Goal: Obtain resource: Obtain resource

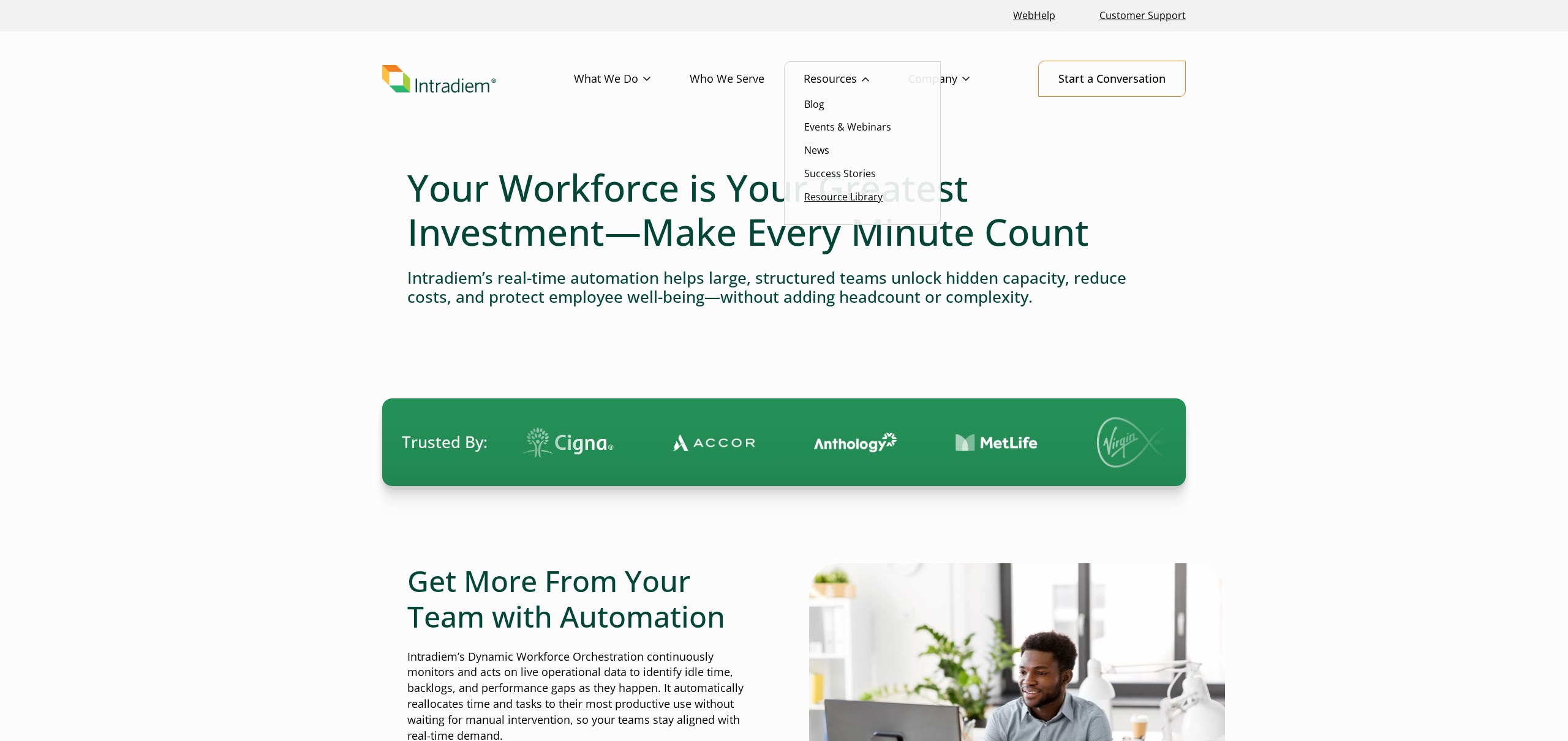
click at [841, 203] on link "Resource Library" at bounding box center [844, 196] width 79 height 14
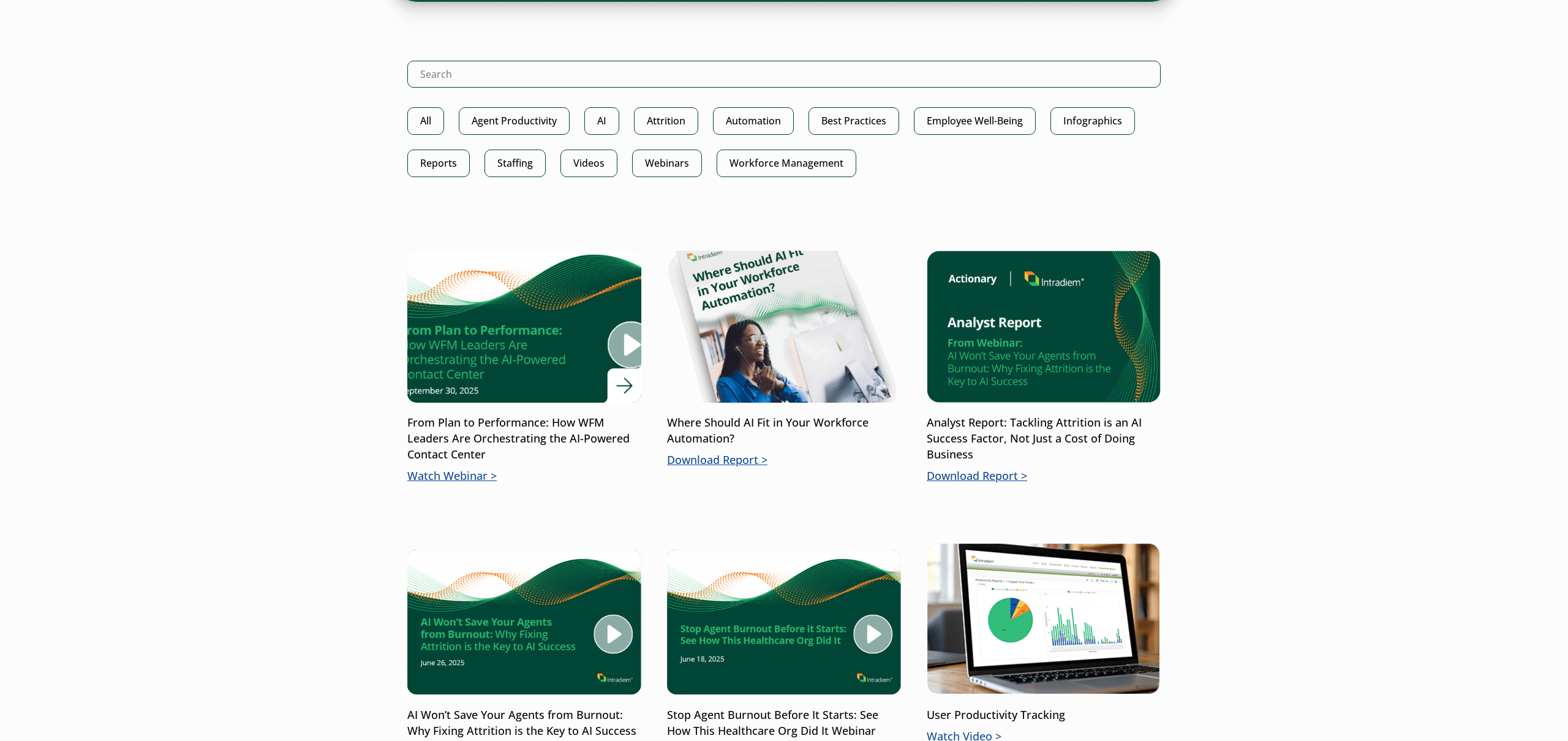
scroll to position [642, 0]
click at [516, 331] on img at bounding box center [524, 326] width 280 height 183
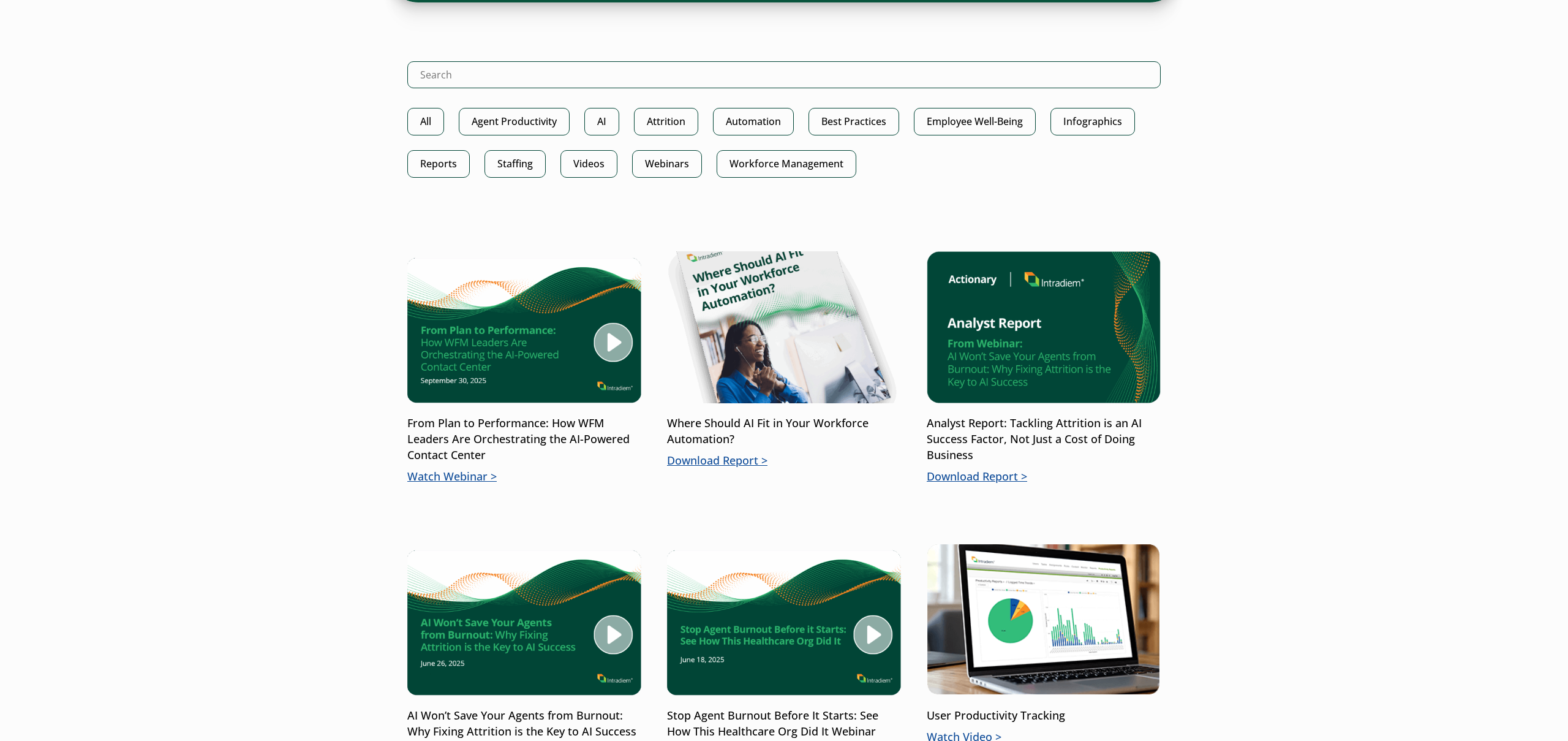
scroll to position [642, 0]
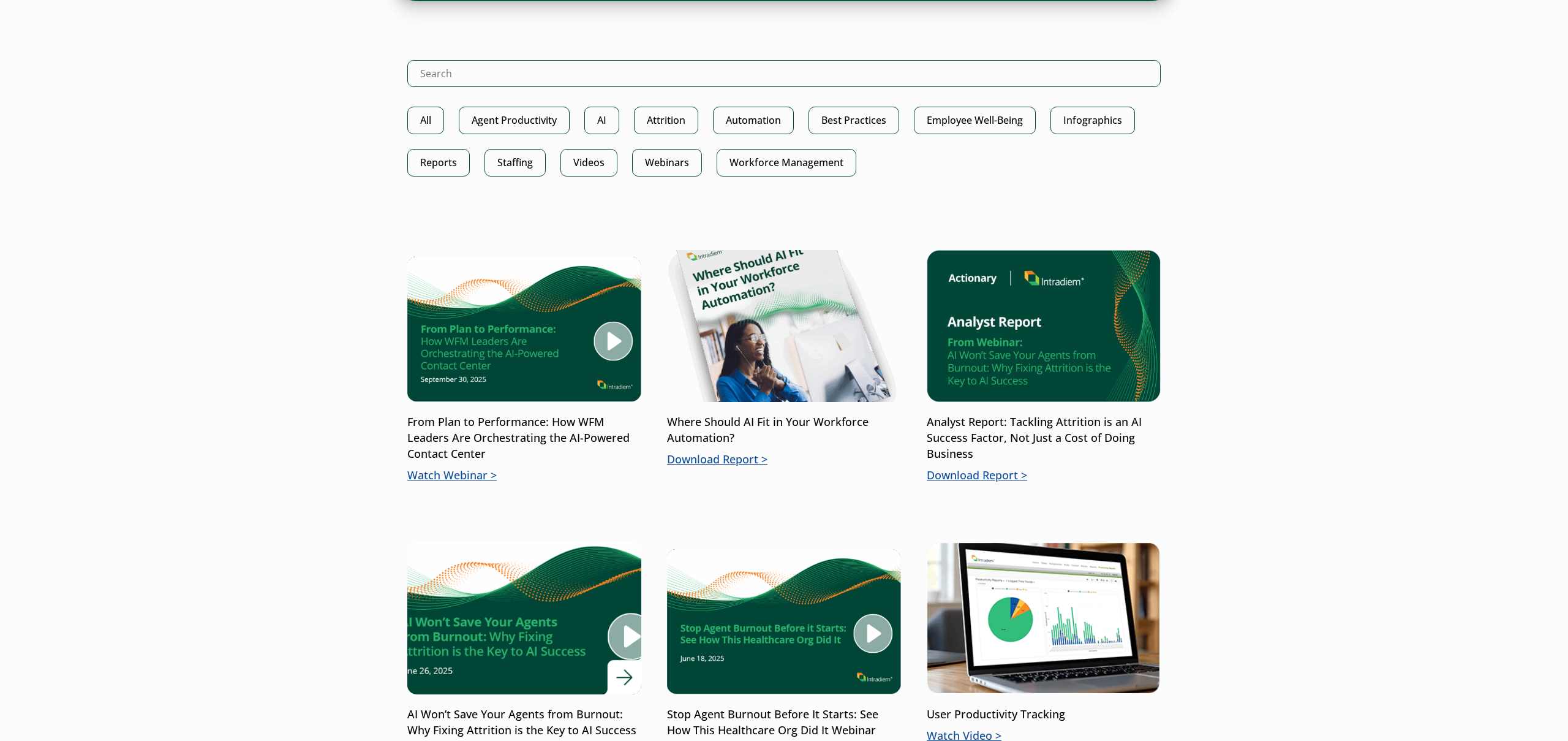
click at [472, 650] on img at bounding box center [524, 618] width 280 height 183
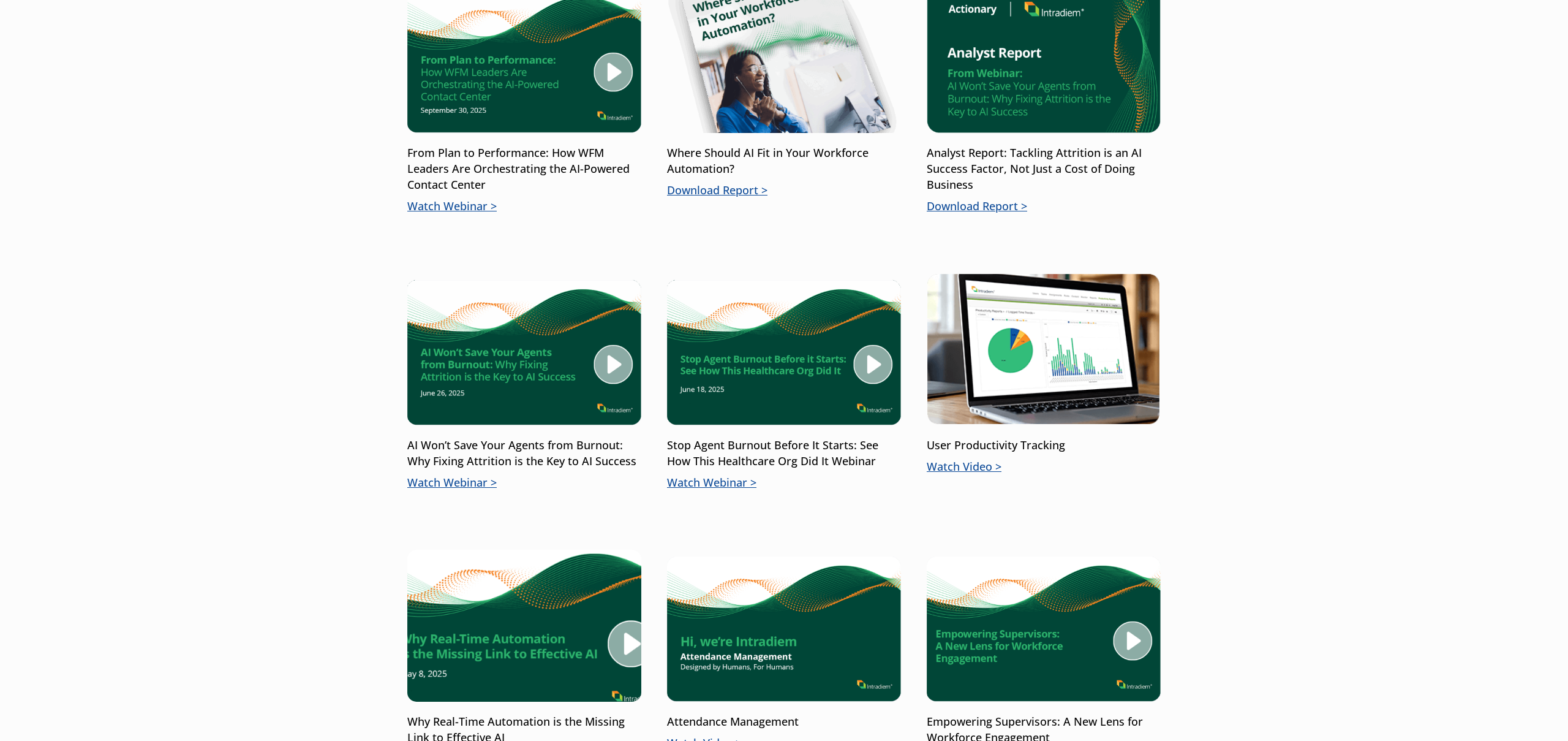
scroll to position [912, 0]
